Goal: Complete application form

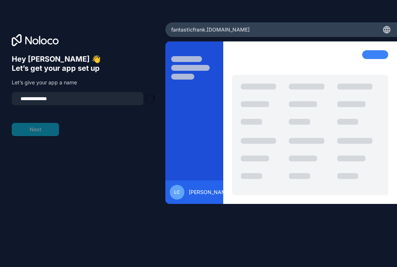
type input "**********"
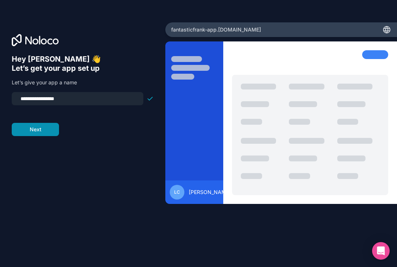
click at [40, 128] on button "Next" at bounding box center [35, 129] width 47 height 13
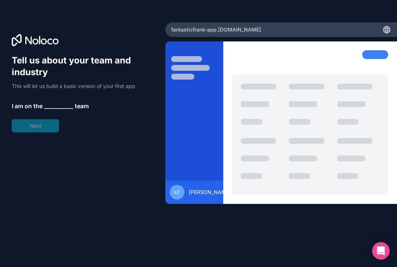
click at [45, 104] on span "__________" at bounding box center [58, 105] width 29 height 9
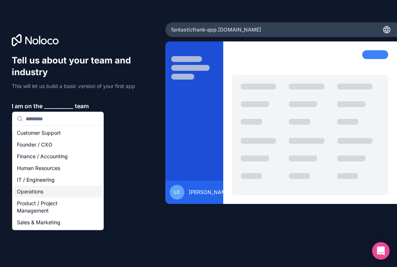
click at [37, 190] on div "Operations" at bounding box center [58, 192] width 88 height 12
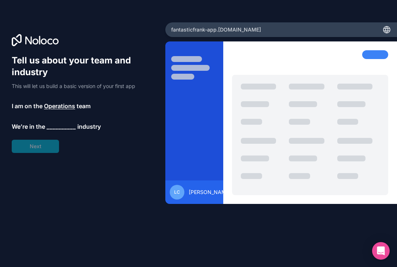
click at [48, 127] on span "__________" at bounding box center [61, 126] width 29 height 9
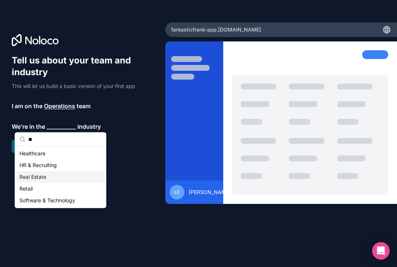
type input "**"
click at [36, 181] on div "Real Estate" at bounding box center [60, 177] width 88 height 12
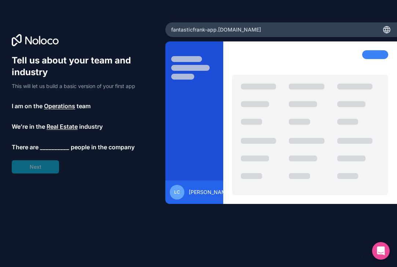
click at [43, 145] on span "__________" at bounding box center [54, 146] width 29 height 9
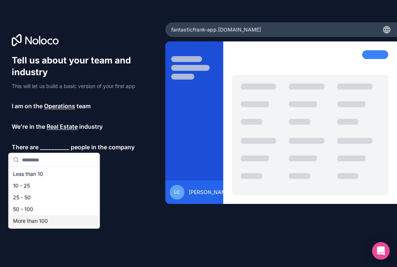
drag, startPoint x: 32, startPoint y: 214, endPoint x: 31, endPoint y: 223, distance: 9.2
click at [31, 223] on div "Less than 10 10 - 25 25 - 50 50 - 100 More than 100" at bounding box center [54, 197] width 88 height 59
click at [31, 223] on div "More than 100" at bounding box center [54, 221] width 88 height 12
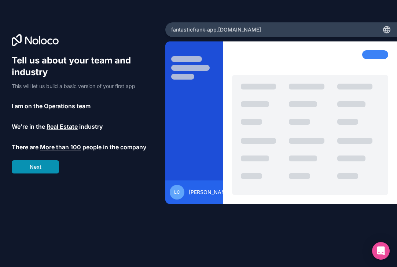
click at [36, 167] on button "Next" at bounding box center [35, 166] width 47 height 13
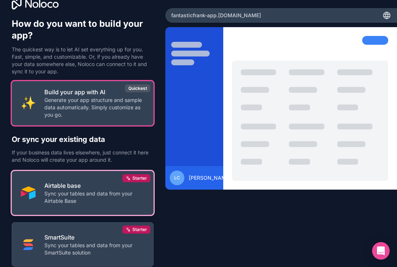
scroll to position [17, 0]
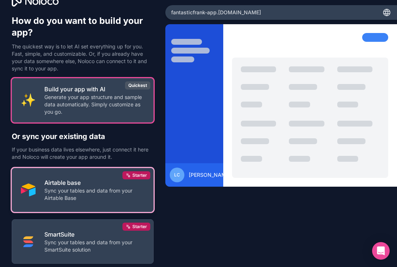
click at [51, 193] on p "Sync your tables and data from your Airtable Base" at bounding box center [94, 194] width 100 height 15
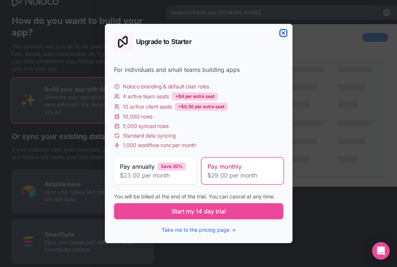
click at [285, 32] on icon "button" at bounding box center [283, 33] width 6 height 6
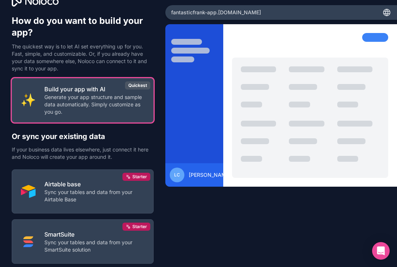
scroll to position [0, 0]
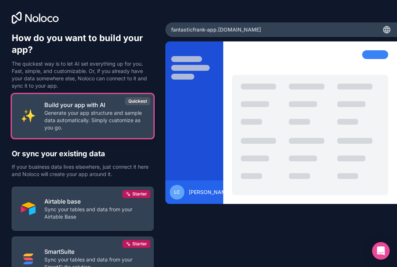
click at [119, 127] on p "Generate your app structure and sample data automatically. Simply customize as …" at bounding box center [94, 120] width 100 height 22
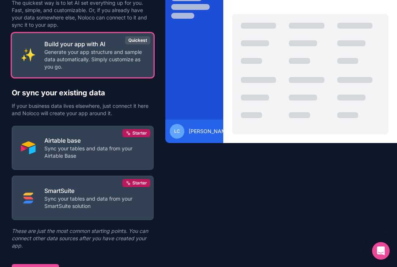
scroll to position [71, 0]
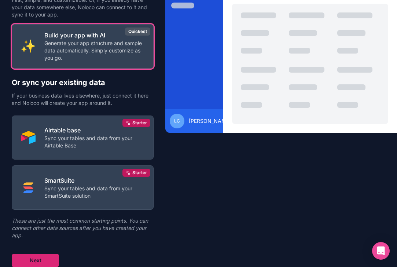
click at [22, 254] on button "Next" at bounding box center [35, 259] width 47 height 13
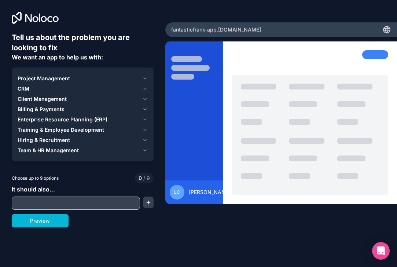
click at [42, 201] on input "text" at bounding box center [76, 203] width 125 height 10
click at [31, 90] on div "CRM" at bounding box center [79, 88] width 122 height 7
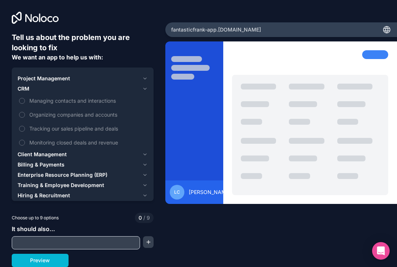
click at [49, 76] on span "Project Management" at bounding box center [44, 78] width 52 height 7
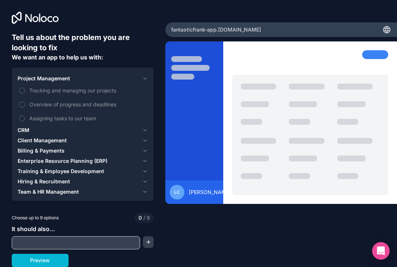
click at [22, 132] on span "CRM" at bounding box center [24, 129] width 12 height 7
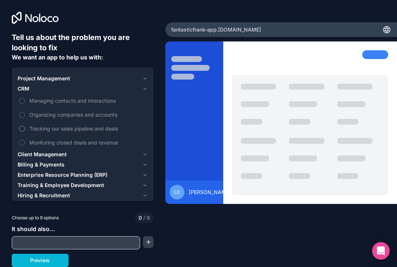
click at [22, 128] on button "Tracking our sales pipeline and deals" at bounding box center [22, 129] width 6 height 6
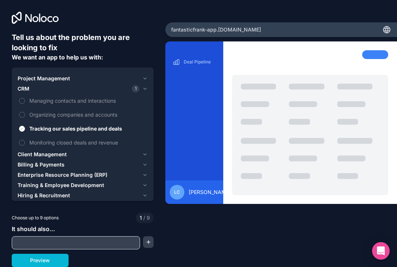
click at [23, 152] on span "Client Management" at bounding box center [42, 154] width 49 height 7
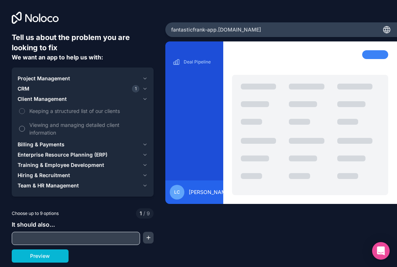
click at [24, 128] on button "Viewing and managing detailed client information" at bounding box center [22, 129] width 6 height 6
click at [24, 109] on button "Keeping a structured list of our clients" at bounding box center [22, 111] width 6 height 6
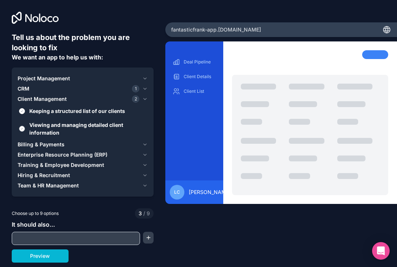
click at [26, 138] on label "Viewing and managing detailed client information" at bounding box center [83, 128] width 130 height 21
click at [25, 131] on button "Viewing and managing detailed client information" at bounding box center [22, 129] width 6 height 6
click at [23, 130] on button "Viewing and managing detailed client information" at bounding box center [22, 129] width 6 height 6
click at [22, 140] on button "Billing & Payments" at bounding box center [83, 144] width 130 height 10
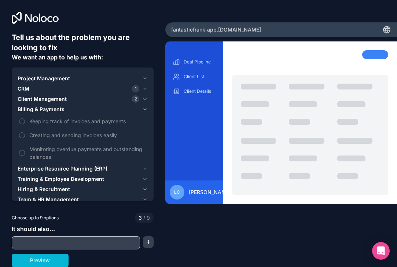
click at [23, 169] on span "Enterprise Resource Planning (ERP)" at bounding box center [63, 168] width 90 height 7
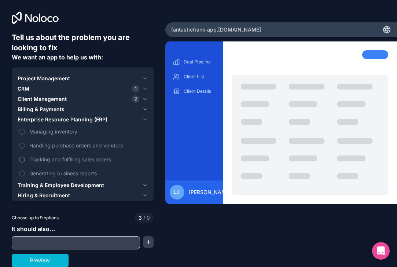
click at [23, 159] on button "Tracking and fulfilling sales orders" at bounding box center [22, 159] width 6 height 6
click at [25, 183] on span "Training & Employee Development" at bounding box center [61, 184] width 86 height 7
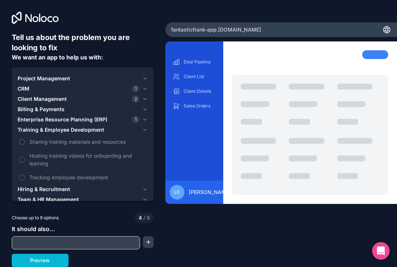
click at [26, 191] on span "Hiring & Recruitment" at bounding box center [44, 188] width 52 height 7
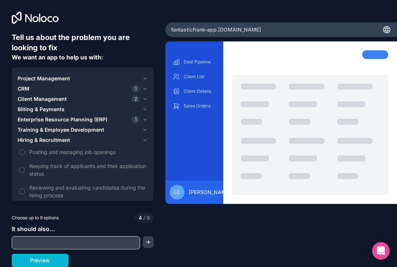
click at [34, 141] on span "Hiring & Recruitment" at bounding box center [44, 139] width 52 height 7
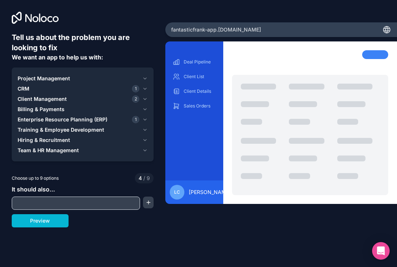
click at [30, 153] on span "Team & HR Management" at bounding box center [48, 149] width 61 height 7
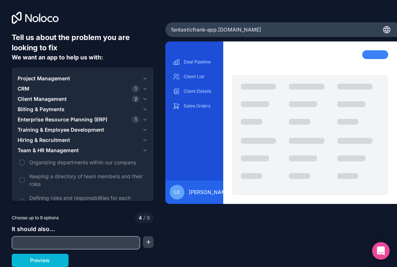
click at [55, 79] on span "Project Management" at bounding box center [44, 78] width 52 height 7
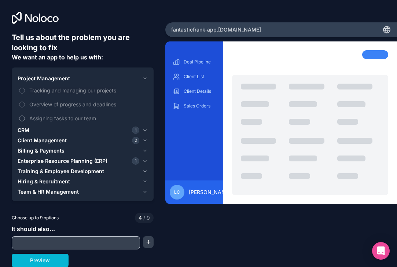
click at [53, 119] on span "Assigning tasks to our team" at bounding box center [87, 118] width 117 height 8
click at [25, 119] on button "Assigning tasks to our team" at bounding box center [22, 118] width 6 height 6
click at [51, 240] on input "text" at bounding box center [76, 242] width 125 height 10
click at [142, 138] on button "Client Management 2" at bounding box center [83, 140] width 130 height 10
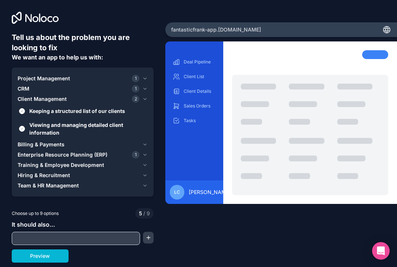
click at [142, 86] on icon "button" at bounding box center [144, 89] width 5 height 6
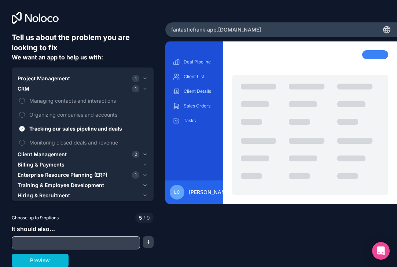
click at [21, 130] on button "Tracking our sales pipeline and deals" at bounding box center [22, 129] width 6 height 6
click at [21, 100] on button "Managing contacts and interactions" at bounding box center [22, 101] width 6 height 6
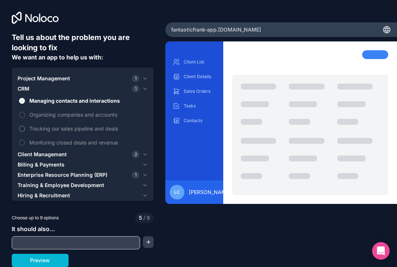
click at [21, 123] on label "Tracking our sales pipeline and deals" at bounding box center [83, 129] width 130 height 14
click at [21, 126] on button "Tracking our sales pipeline and deals" at bounding box center [22, 129] width 6 height 6
click at [21, 101] on button "Managing contacts and interactions" at bounding box center [22, 101] width 6 height 6
click at [144, 152] on icon "button" at bounding box center [144, 154] width 5 height 6
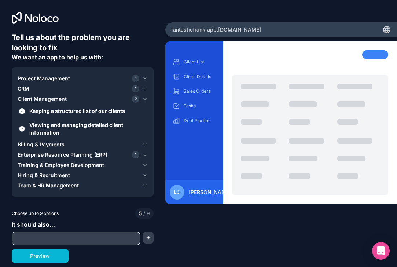
click at [21, 129] on button "Viewing and managing detailed client information" at bounding box center [22, 129] width 6 height 6
click at [69, 236] on input "text" at bounding box center [76, 238] width 125 height 10
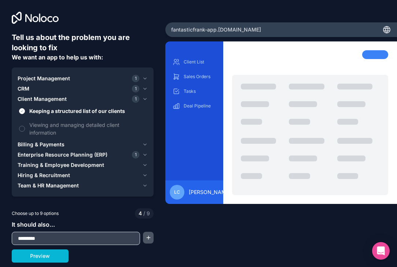
click at [146, 236] on button "button" at bounding box center [148, 237] width 11 height 12
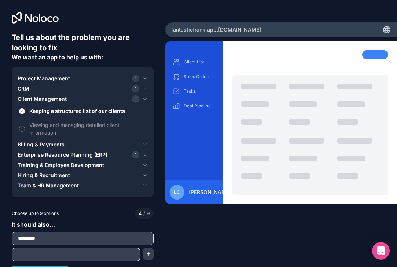
scroll to position [12, 0]
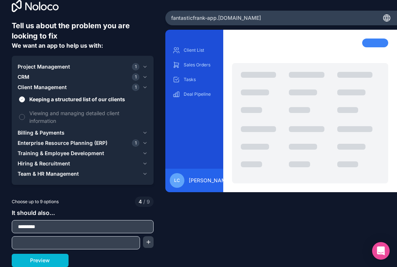
click at [105, 242] on input "text" at bounding box center [76, 242] width 125 height 10
drag, startPoint x: 48, startPoint y: 225, endPoint x: 10, endPoint y: 225, distance: 37.7
click at [10, 225] on div "Tell us about the problem you are looking to fix We want an app to help us with…" at bounding box center [198, 133] width 397 height 267
click at [43, 226] on input "*********" at bounding box center [83, 226] width 138 height 10
paste input "**********"
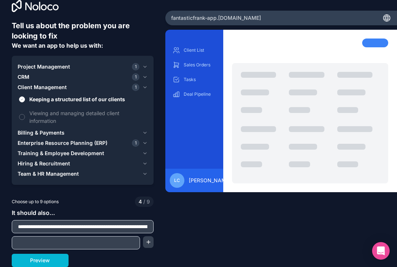
scroll to position [0, 152]
click at [90, 242] on input "text" at bounding box center [76, 242] width 125 height 10
drag, startPoint x: 41, startPoint y: 227, endPoint x: 14, endPoint y: 227, distance: 27.8
click at [14, 227] on input "**********" at bounding box center [83, 226] width 138 height 10
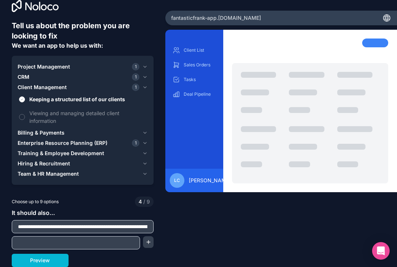
type input "**********"
click at [28, 239] on input "text" at bounding box center [76, 242] width 125 height 10
type input "**********"
click at [47, 262] on button "Preview" at bounding box center [40, 259] width 57 height 13
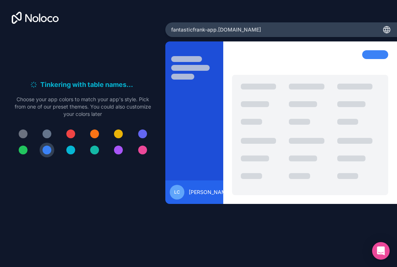
click at [47, 131] on div at bounding box center [46, 133] width 9 height 9
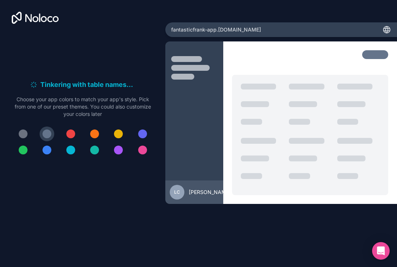
click at [20, 134] on div at bounding box center [23, 133] width 9 height 9
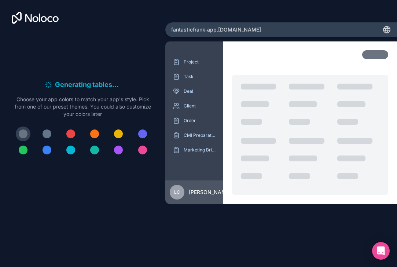
click at [43, 134] on div at bounding box center [46, 133] width 9 height 9
